Goal: Task Accomplishment & Management: Manage account settings

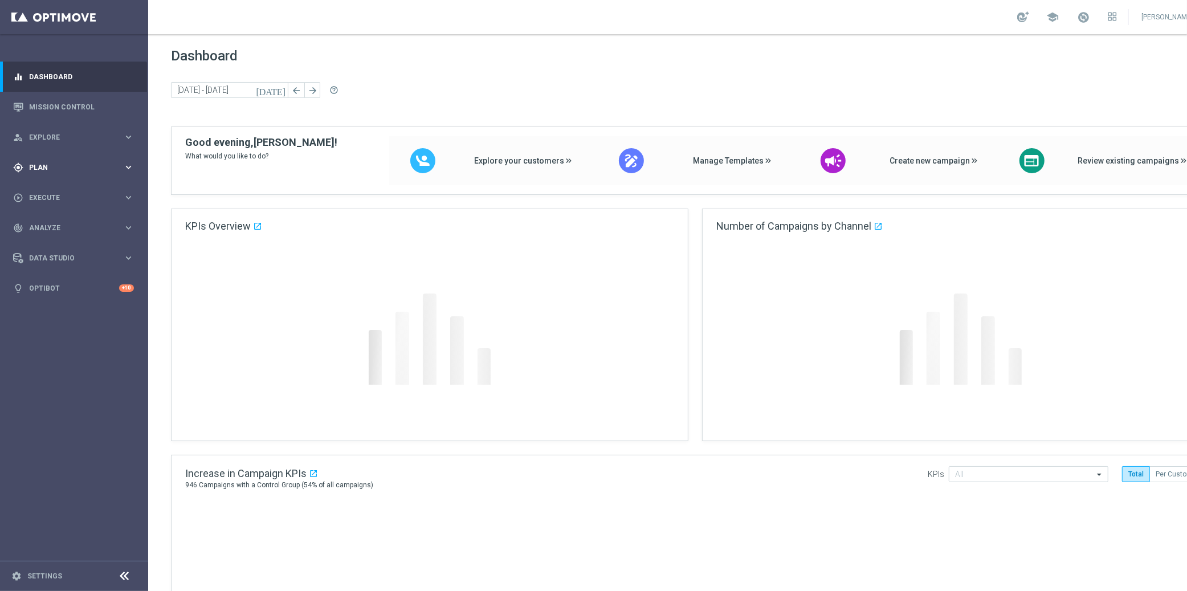
click at [56, 165] on span "Plan" at bounding box center [76, 167] width 94 height 7
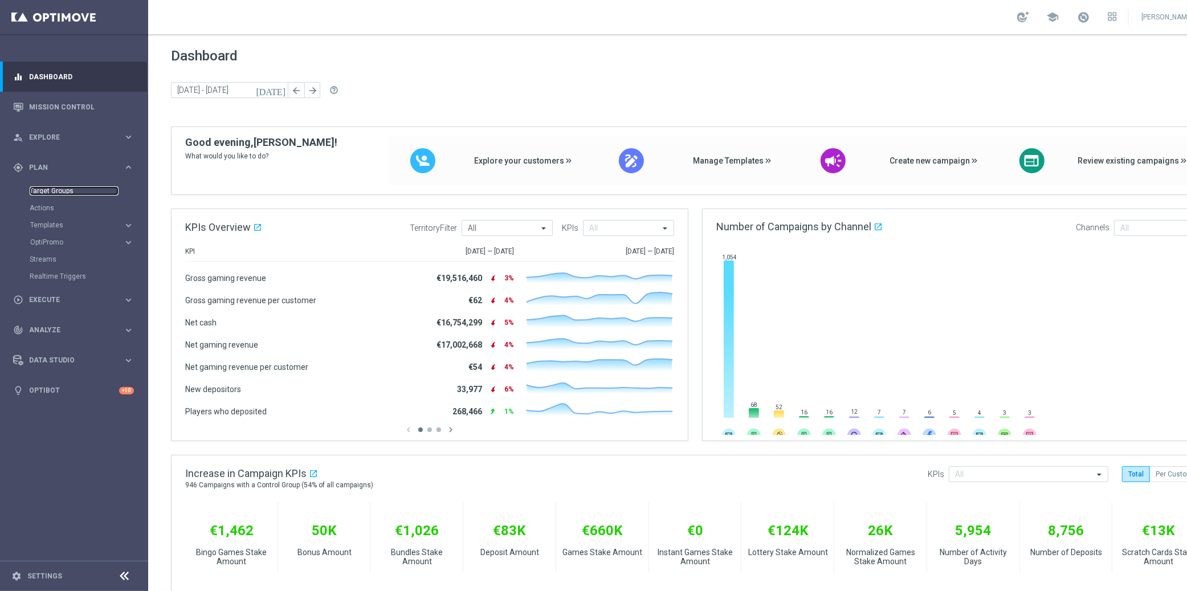
click at [55, 190] on link "Target Groups" at bounding box center [74, 190] width 89 height 9
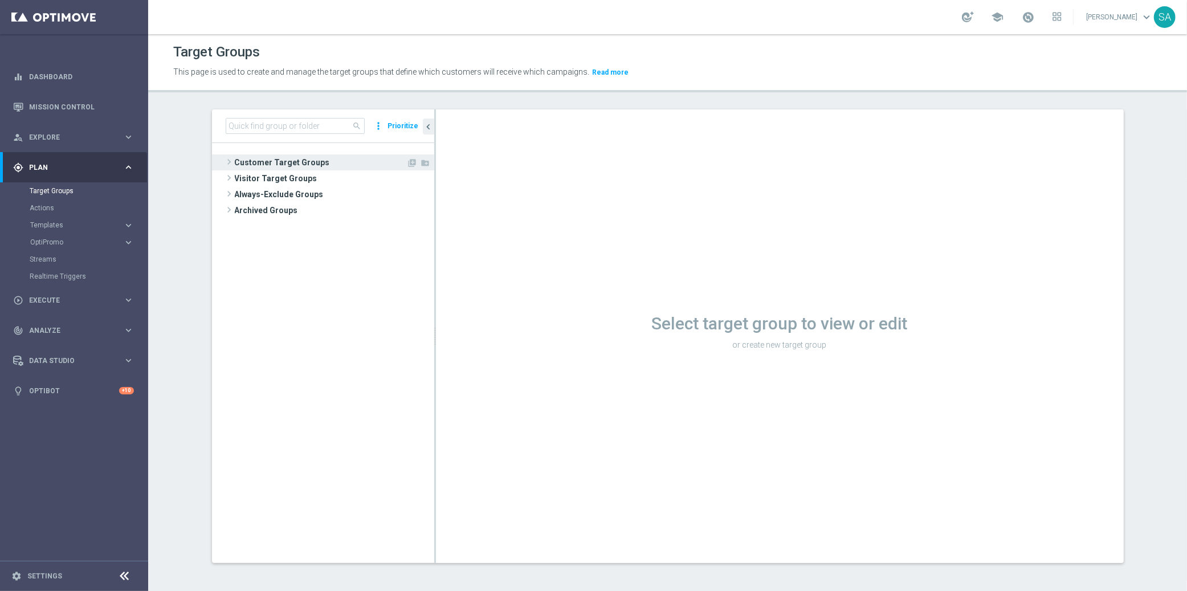
click at [230, 160] on span at bounding box center [228, 162] width 11 height 14
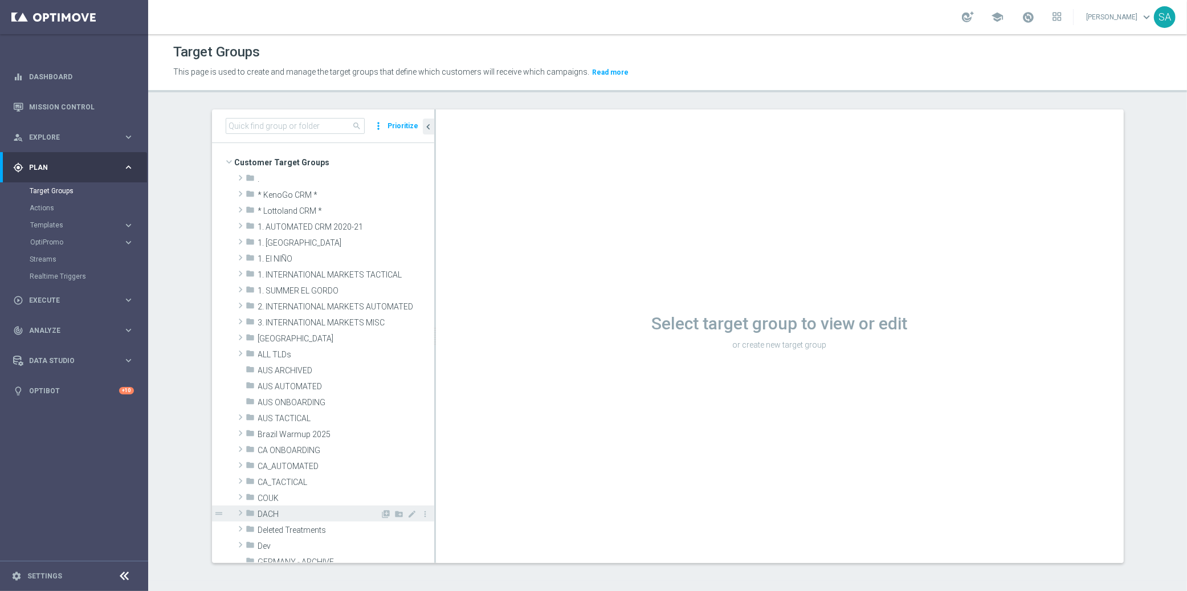
click at [239, 512] on span at bounding box center [240, 513] width 11 height 14
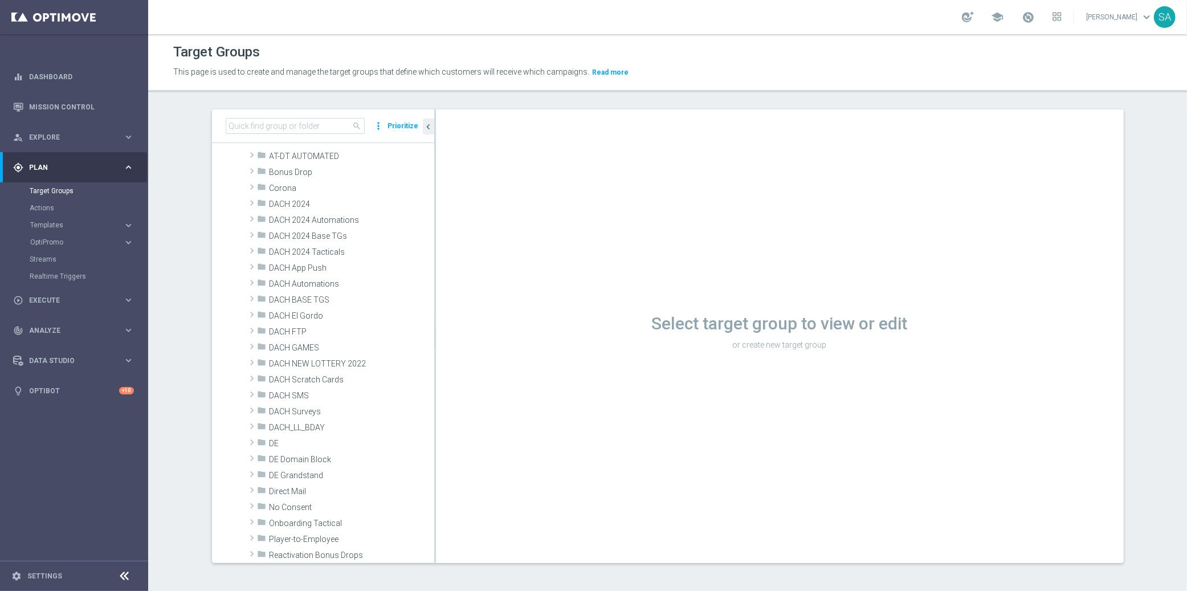
scroll to position [461, 0]
click at [254, 469] on span at bounding box center [251, 472] width 11 height 14
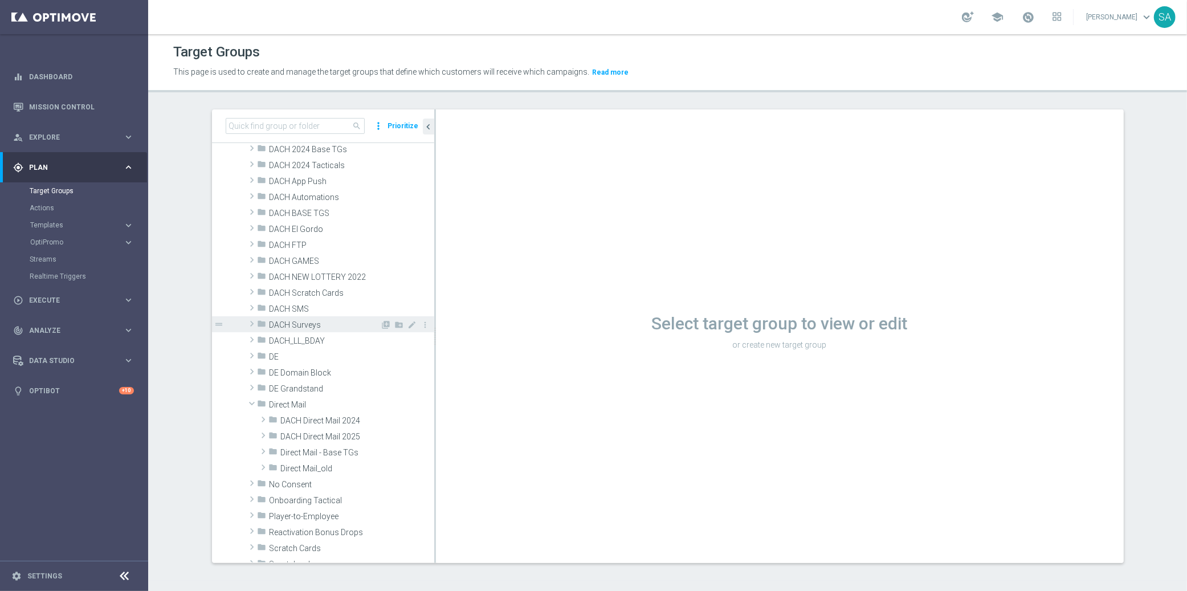
scroll to position [525, 0]
click at [262, 433] on span at bounding box center [263, 434] width 11 height 14
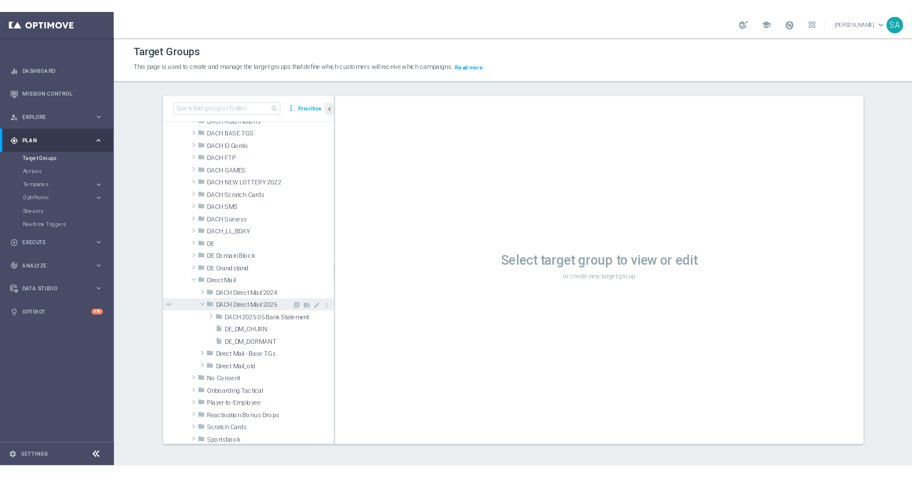
scroll to position [575, 0]
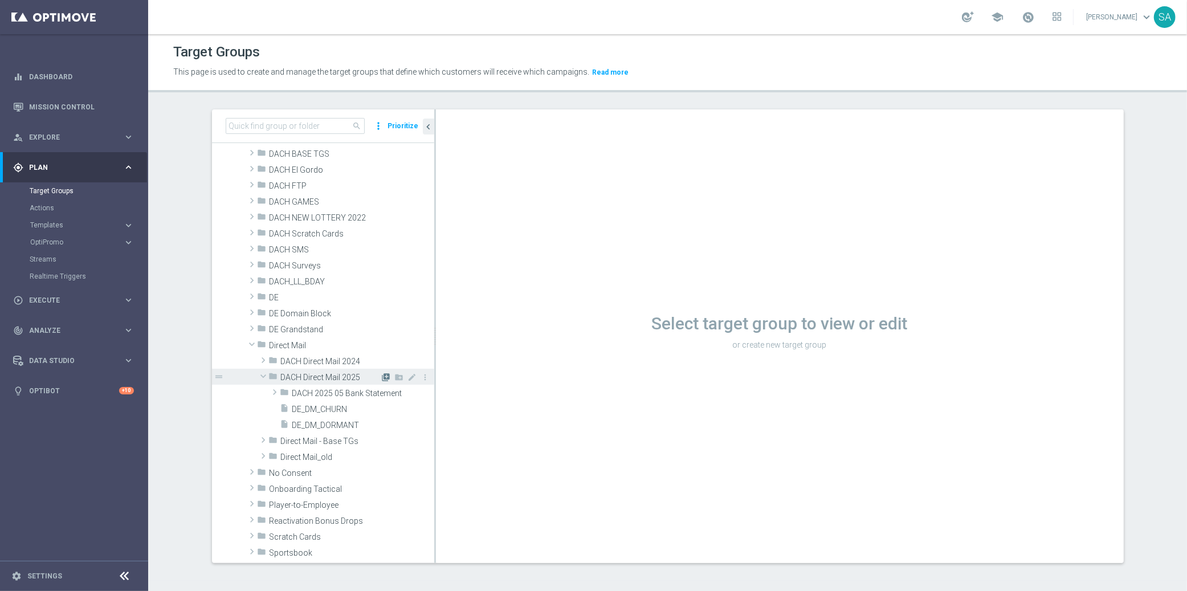
click at [387, 375] on icon "library_add" at bounding box center [386, 377] width 9 height 9
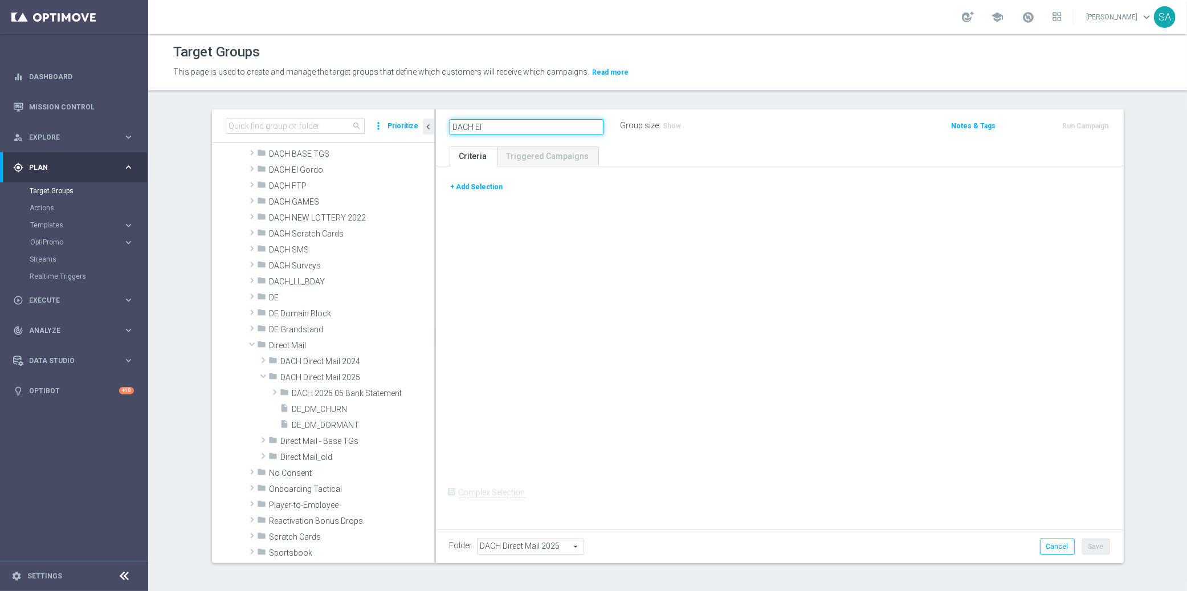
click at [499, 126] on input "DACH El" at bounding box center [527, 127] width 154 height 16
type input "DACH El Gordo List [DATE] Dec"
click at [484, 185] on button "+ Add Selection" at bounding box center [477, 187] width 55 height 13
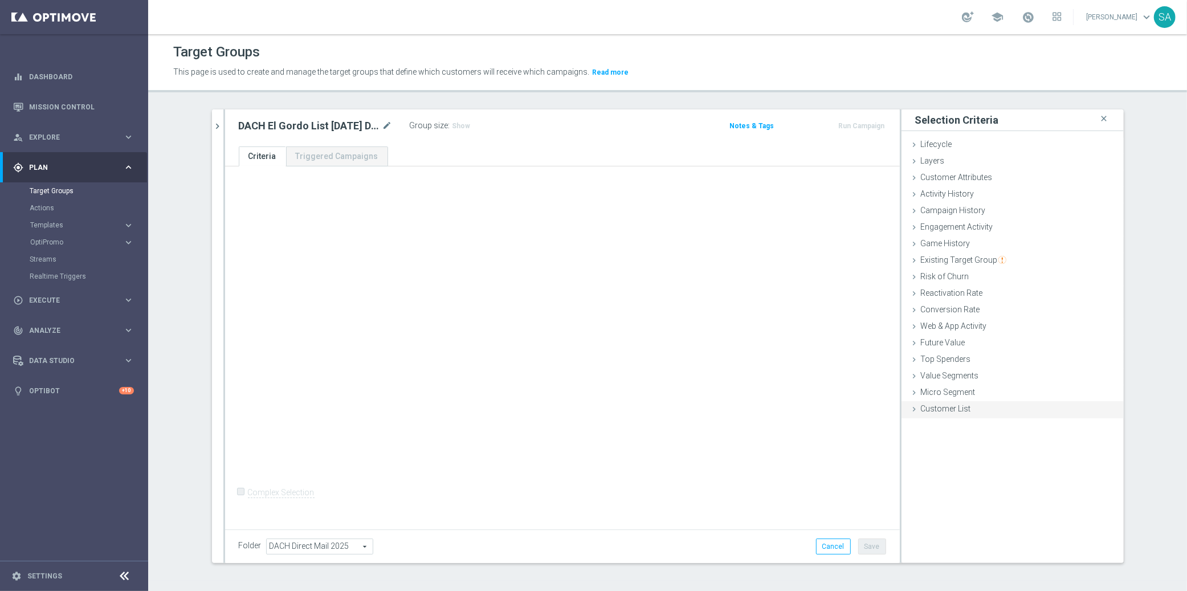
click at [951, 407] on span "Customer List" at bounding box center [946, 408] width 50 height 9
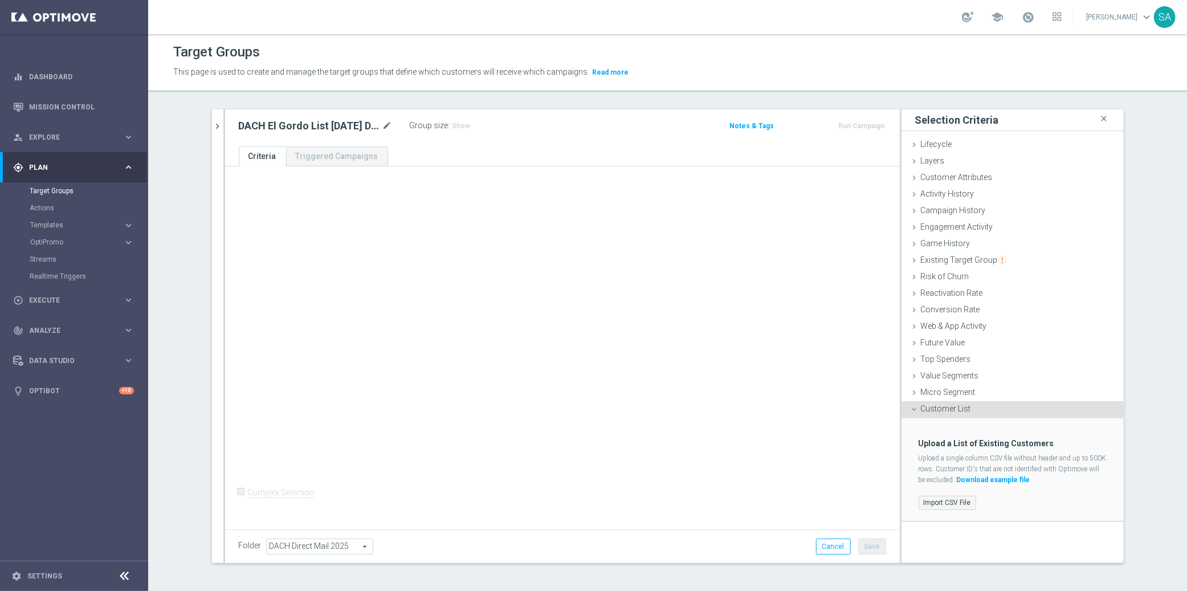
click at [954, 504] on label "Import CSV File" at bounding box center [947, 503] width 58 height 14
click at [0, 0] on input "Import CSV File" at bounding box center [0, 0] width 0 height 0
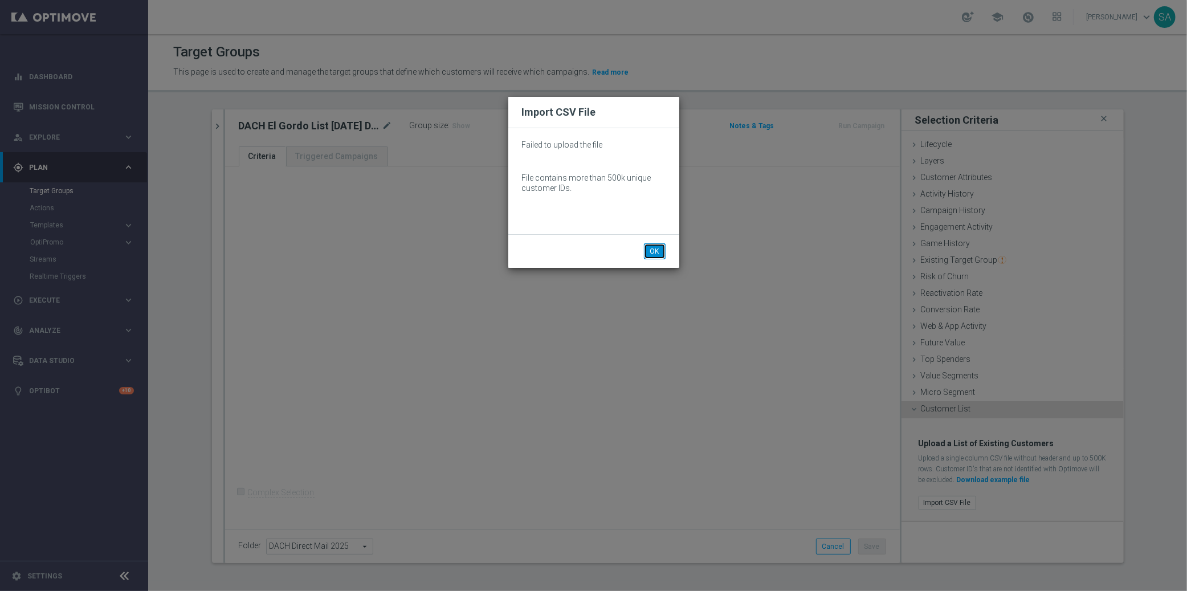
click at [656, 250] on button "OK" at bounding box center [655, 251] width 22 height 16
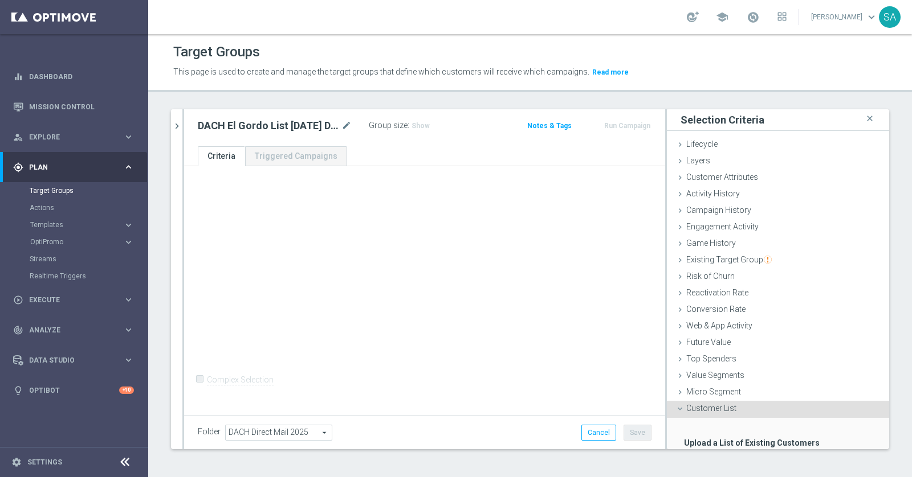
click at [575, 220] on div "+ Add Selection Complex Selection Invalid Expression" at bounding box center [424, 289] width 481 height 247
